Goal: Transaction & Acquisition: Book appointment/travel/reservation

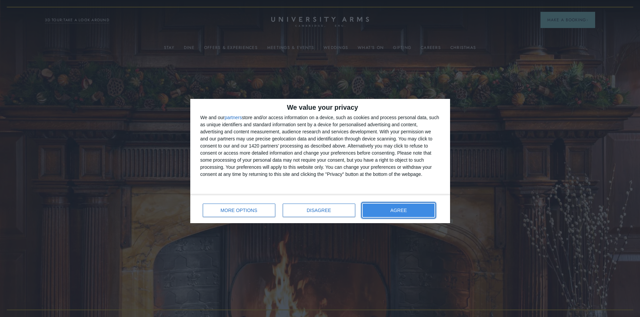
click at [418, 211] on button "AGREE" at bounding box center [398, 209] width 72 height 13
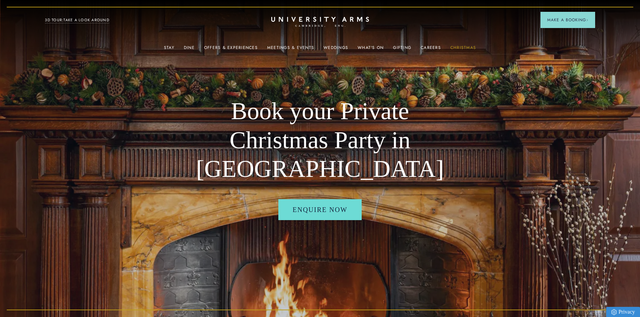
click at [463, 45] on link "Christmas" at bounding box center [463, 49] width 26 height 9
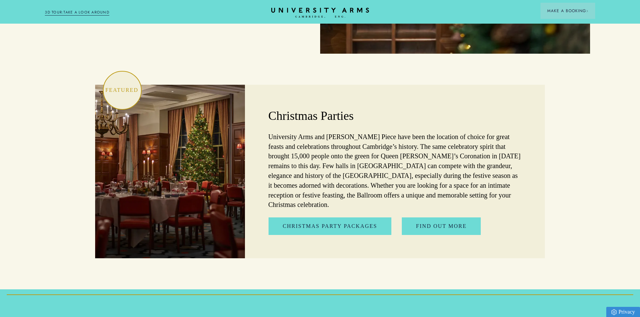
scroll to position [1922, 0]
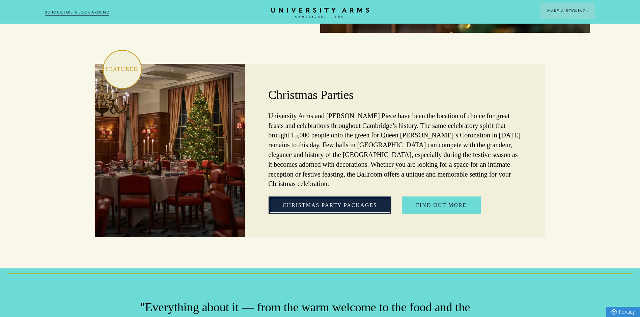
click at [358, 196] on link "Christmas Party Packages" at bounding box center [329, 205] width 123 height 18
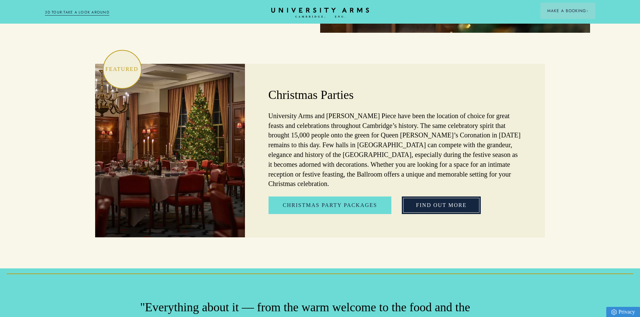
click at [451, 196] on link "Find out More" at bounding box center [441, 205] width 79 height 18
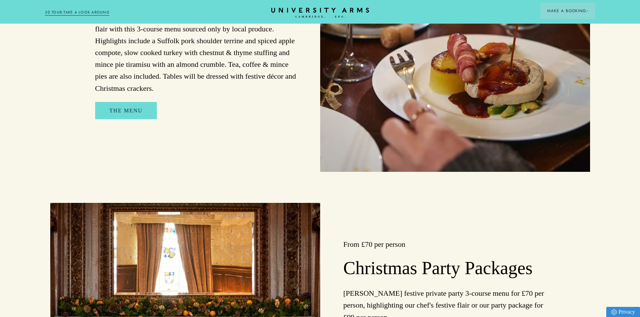
scroll to position [573, 0]
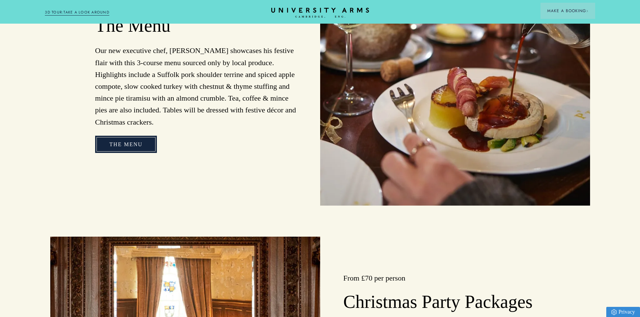
click at [106, 153] on link "The Menu" at bounding box center [125, 145] width 61 height 18
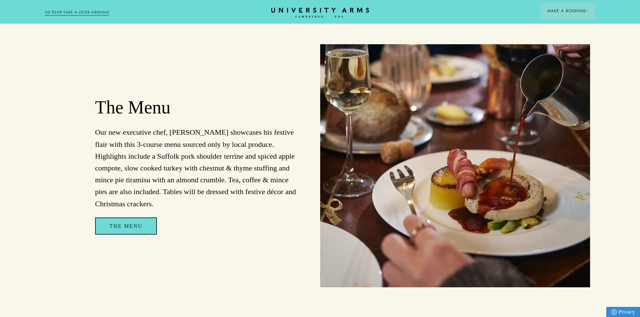
scroll to position [458, 0]
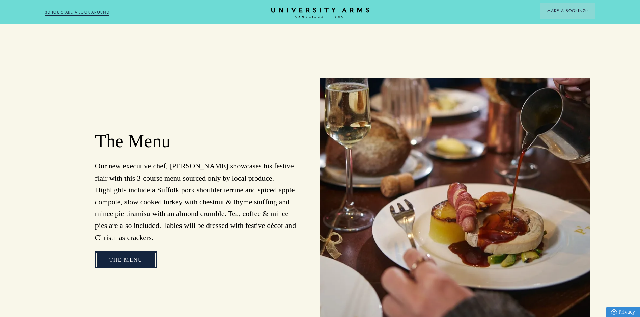
click at [145, 268] on link "The Menu" at bounding box center [125, 260] width 61 height 18
